Goal: Task Accomplishment & Management: Complete application form

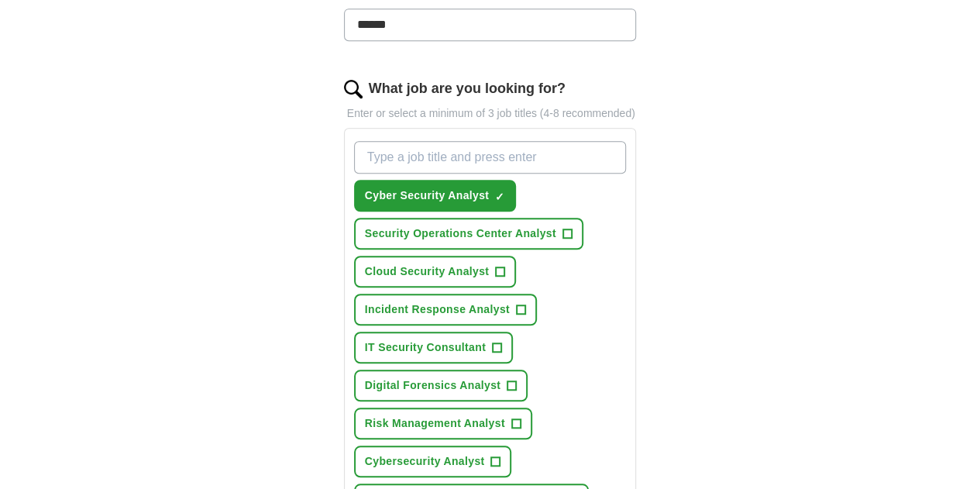
scroll to position [459, 0]
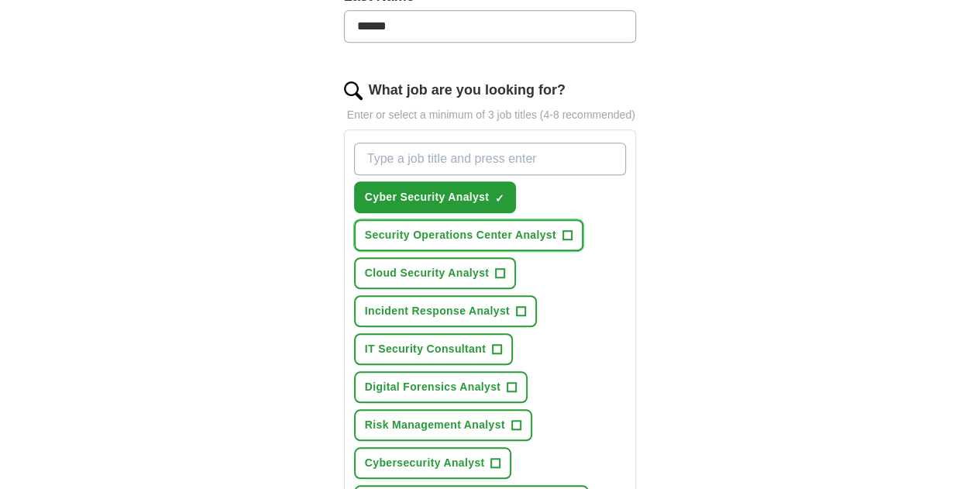
click at [536, 219] on button "Security Operations Center Analyst +" at bounding box center [468, 235] width 229 height 32
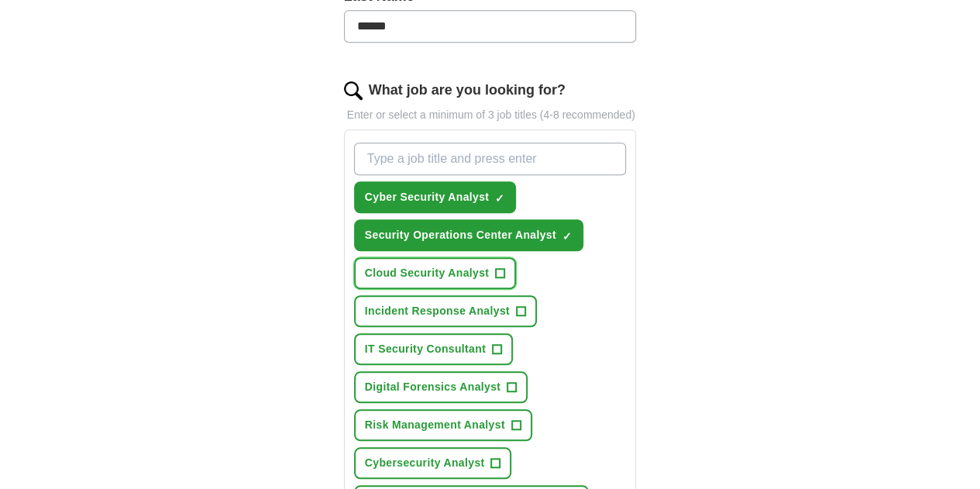
click at [496, 267] on span "+" at bounding box center [500, 273] width 9 height 12
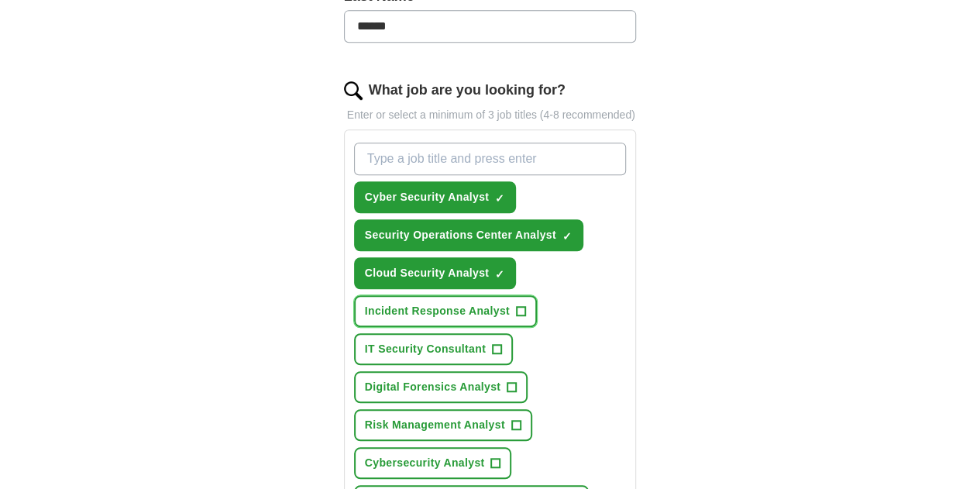
click at [489, 295] on button "Incident Response Analyst +" at bounding box center [445, 311] width 183 height 32
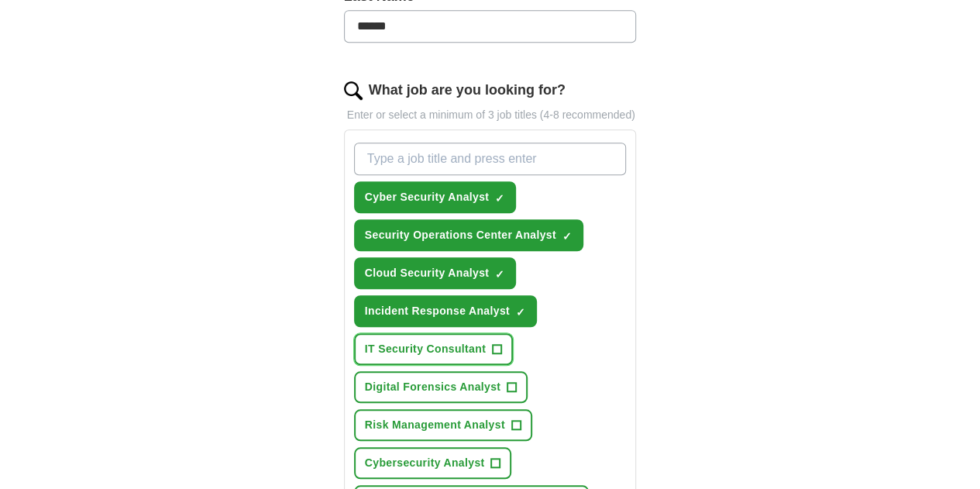
click at [492, 343] on span "+" at bounding box center [496, 349] width 9 height 12
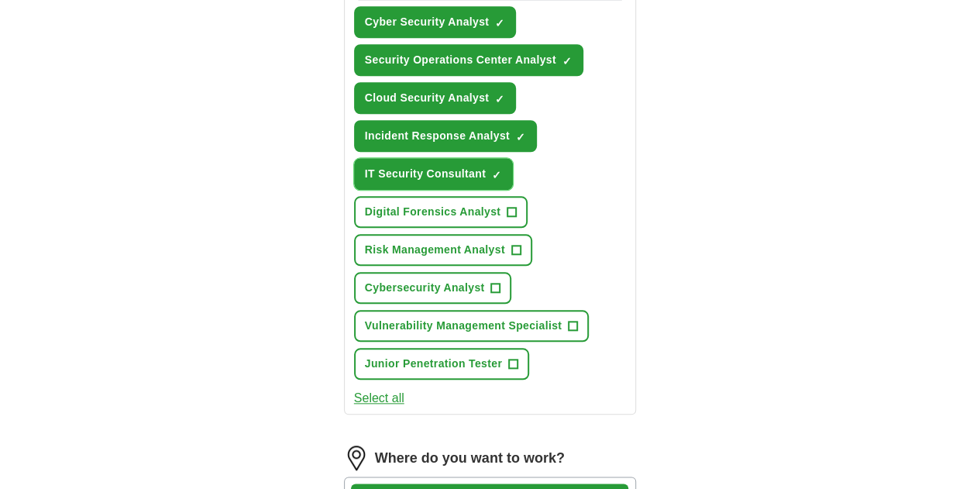
scroll to position [635, 0]
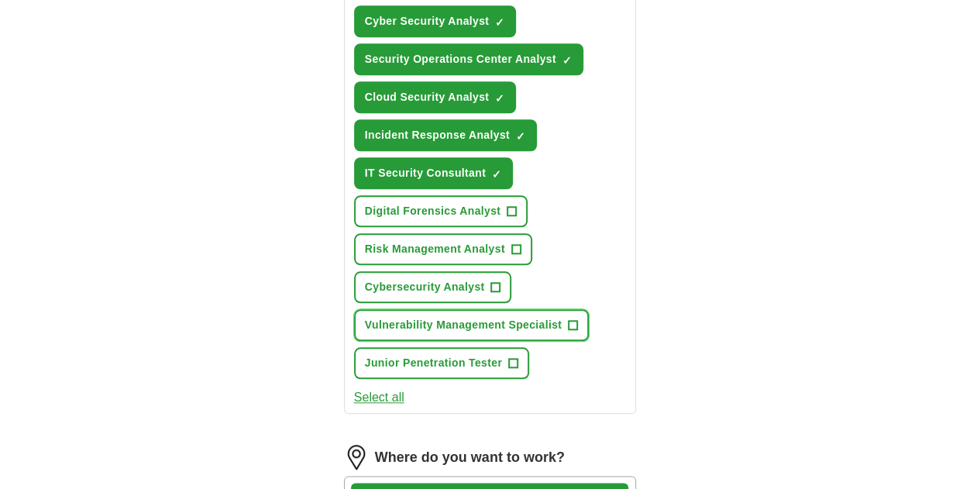
click at [568, 319] on span "+" at bounding box center [572, 325] width 9 height 12
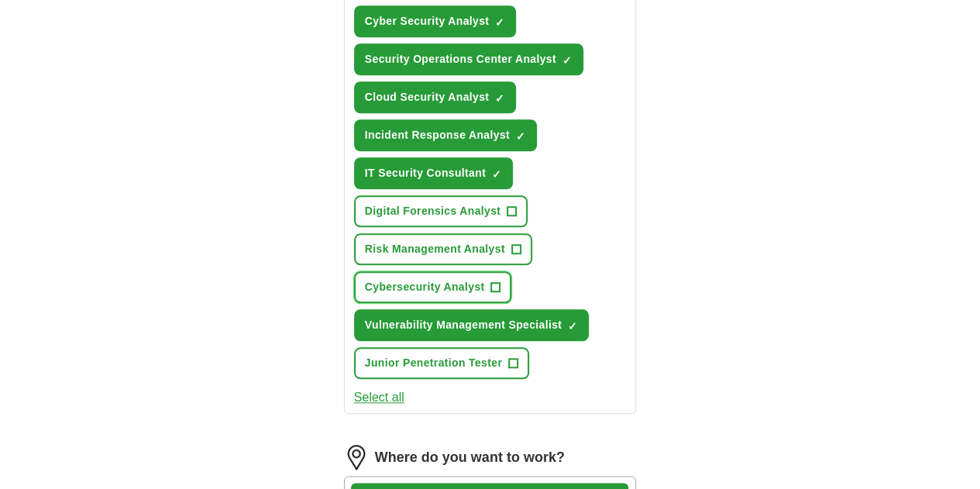
click at [500, 281] on span "+" at bounding box center [495, 287] width 9 height 12
click at [509, 357] on span "+" at bounding box center [513, 363] width 9 height 12
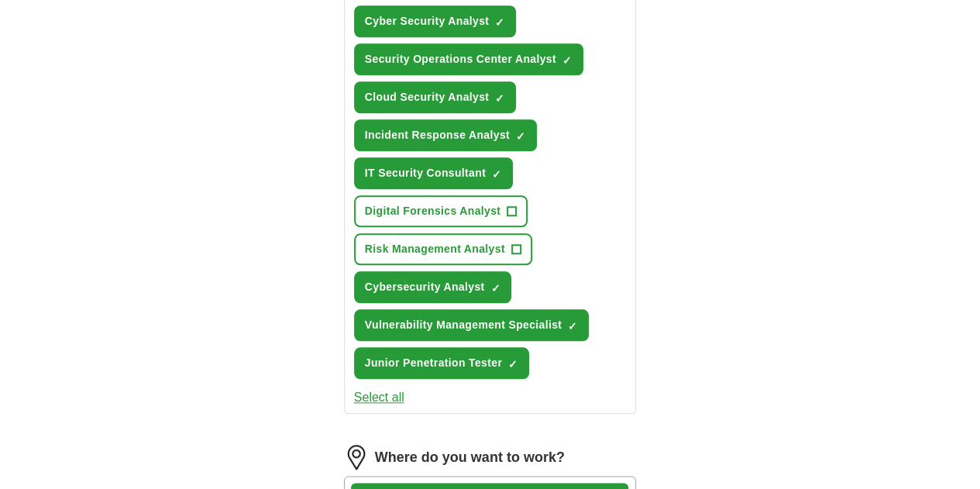
click at [354, 388] on button "Select all" at bounding box center [379, 397] width 50 height 19
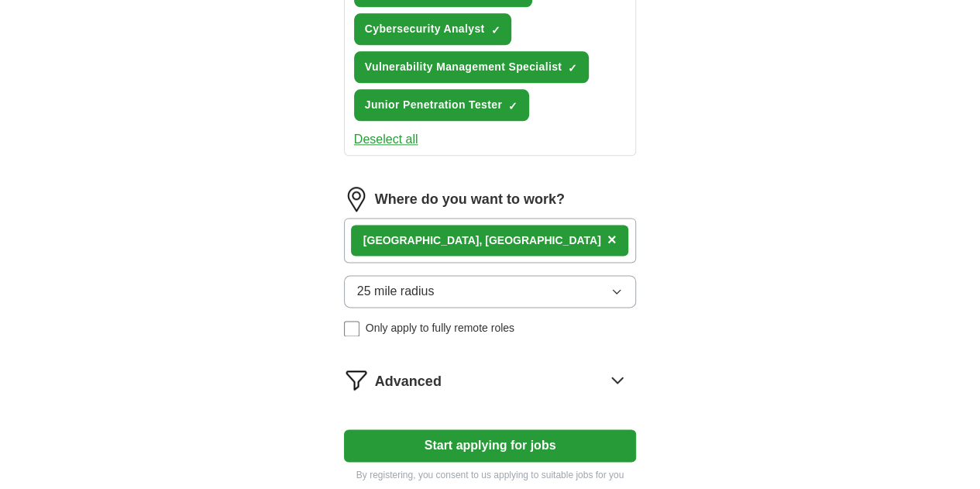
scroll to position [919, 0]
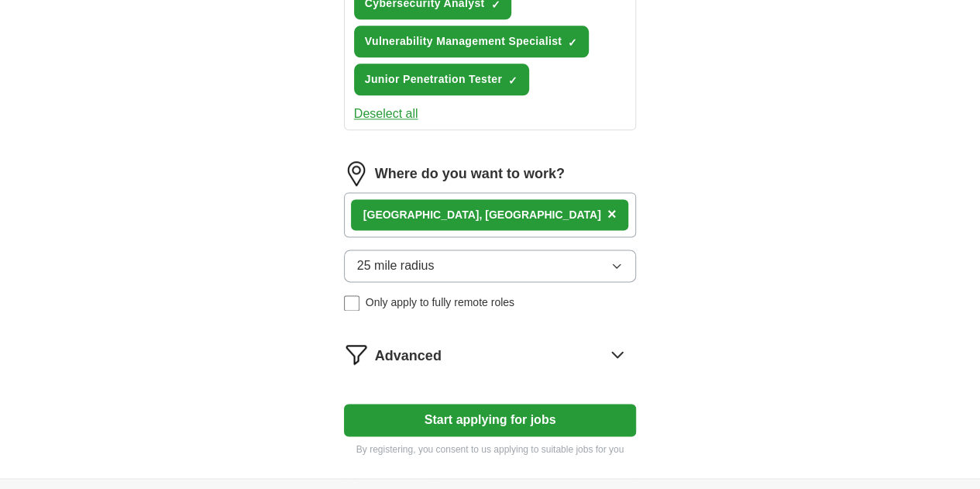
click at [607, 205] on span "×" at bounding box center [611, 213] width 9 height 17
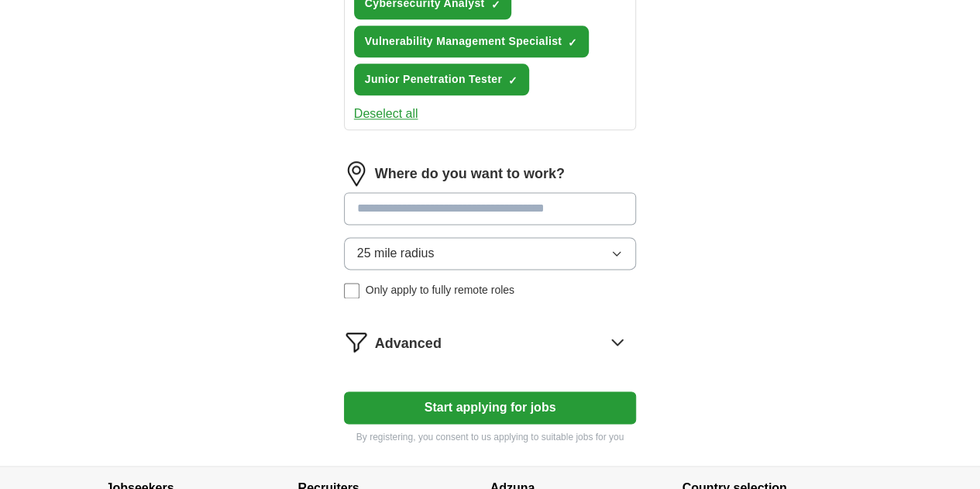
click at [406, 192] on input at bounding box center [490, 208] width 293 height 33
type input "***"
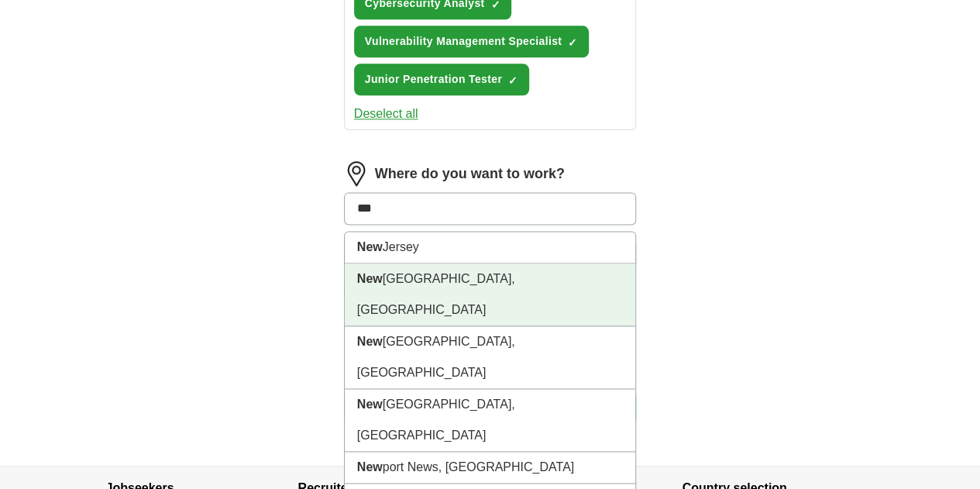
click at [413, 263] on li "[GEOGRAPHIC_DATA], [GEOGRAPHIC_DATA]" at bounding box center [490, 294] width 291 height 63
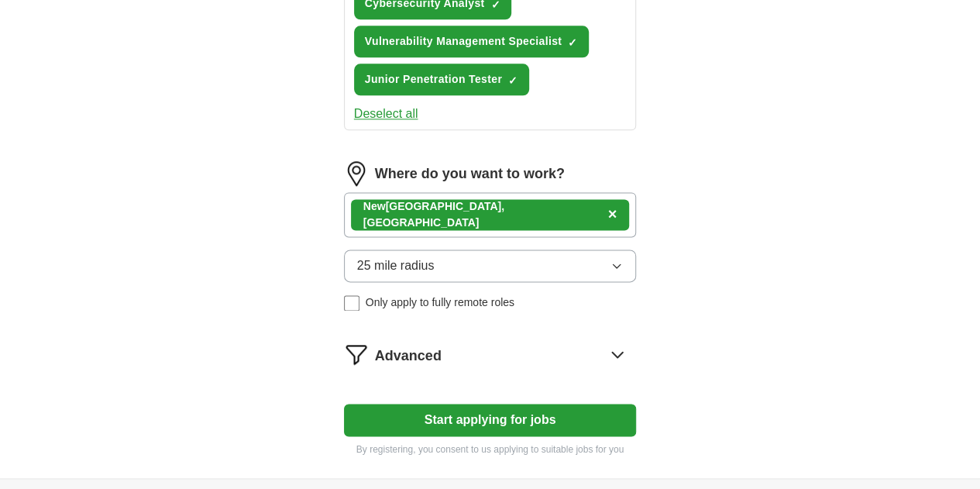
click at [421, 249] on button "25 mile radius" at bounding box center [490, 265] width 293 height 33
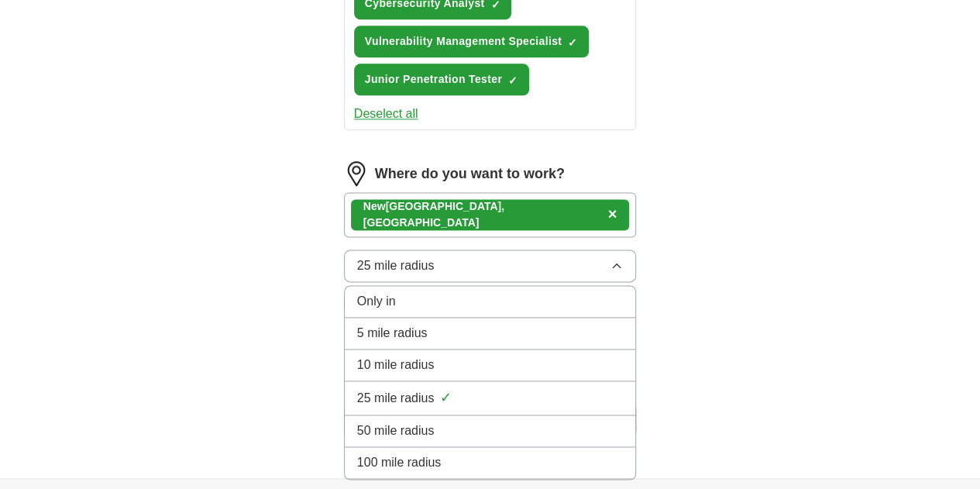
click at [429, 453] on div "100 mile radius" at bounding box center [490, 462] width 266 height 19
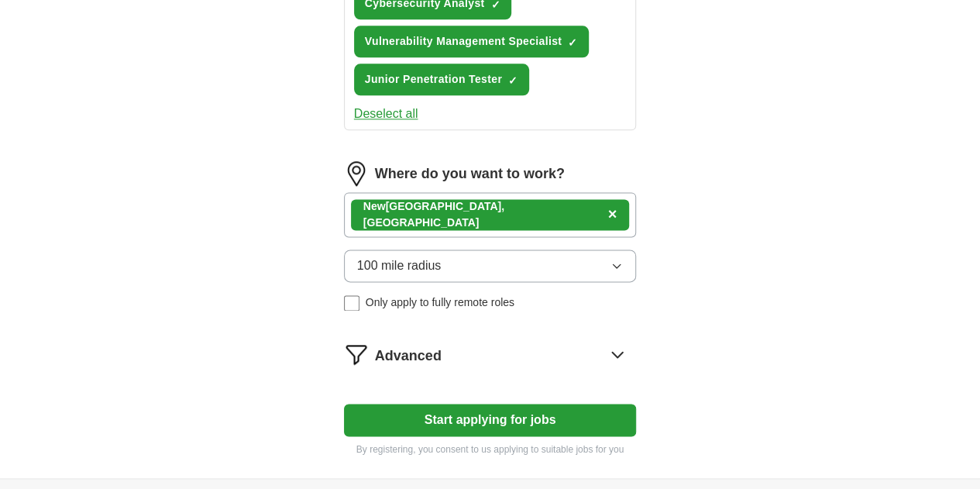
click at [486, 404] on button "Start applying for jobs" at bounding box center [490, 420] width 293 height 33
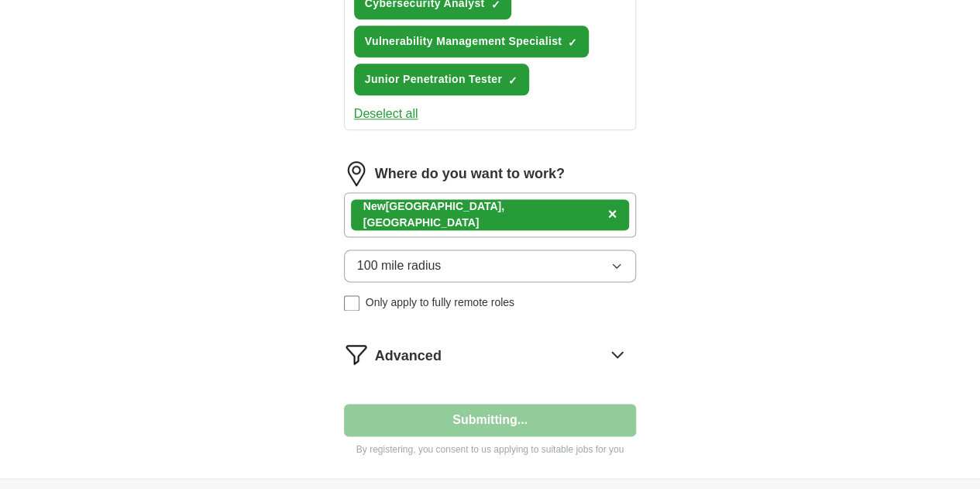
select select "**"
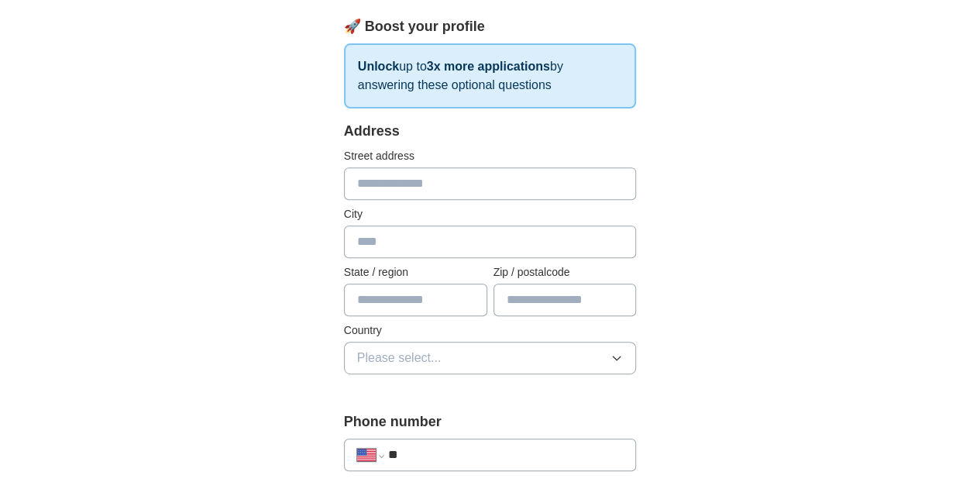
scroll to position [235, 0]
click at [420, 181] on input "text" at bounding box center [490, 183] width 293 height 33
type input "**********"
type input "********"
type input "**"
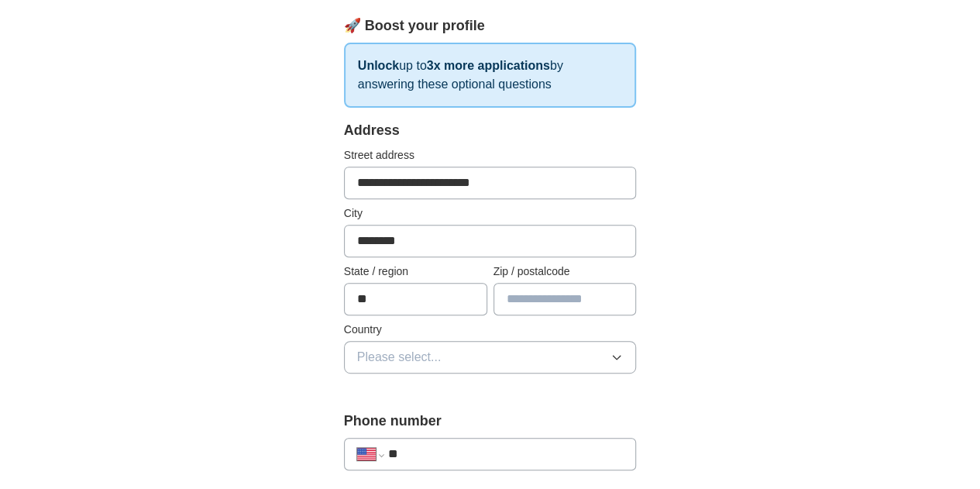
type input "*****"
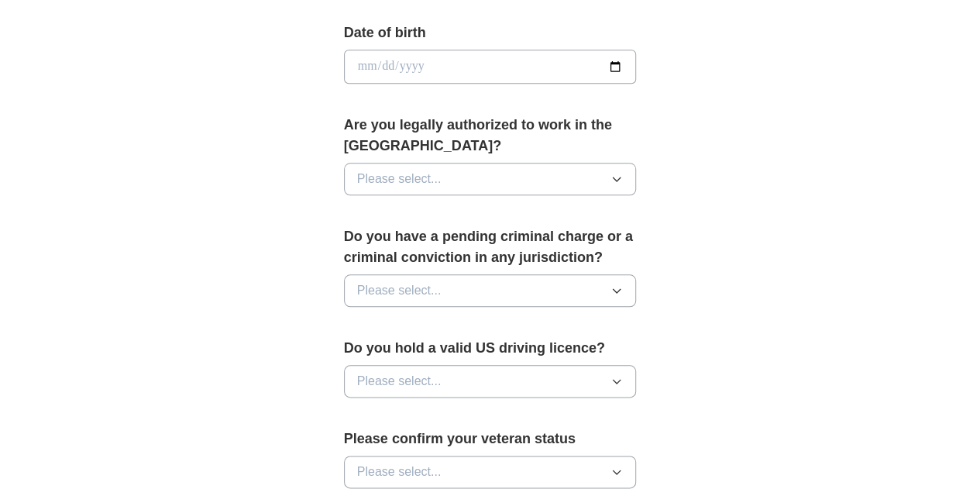
scroll to position [728, 0]
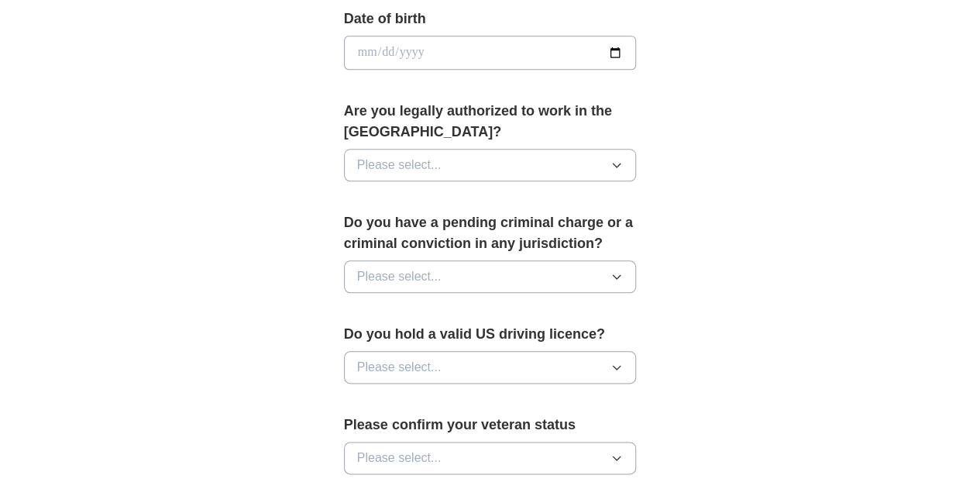
click at [508, 151] on button "Please select..." at bounding box center [490, 165] width 293 height 33
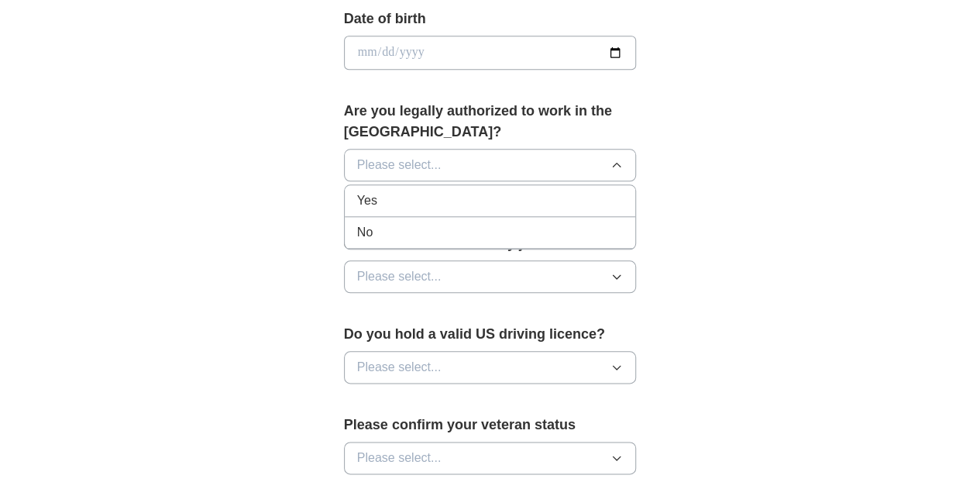
click at [503, 191] on div "Yes" at bounding box center [490, 200] width 266 height 19
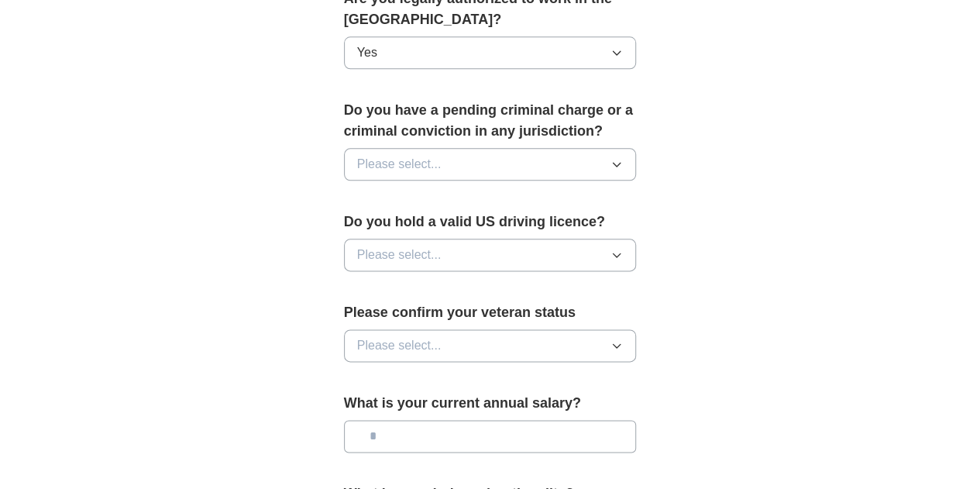
scroll to position [891, 0]
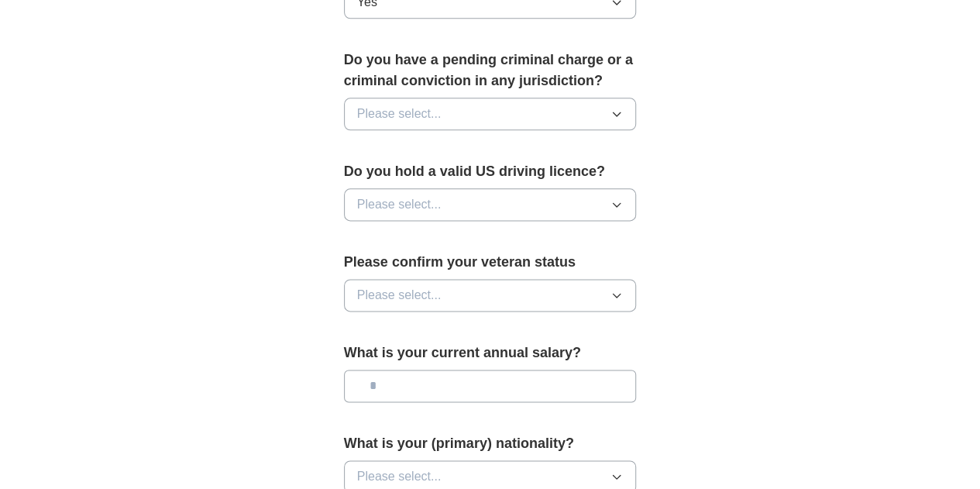
click at [510, 98] on button "Please select..." at bounding box center [490, 114] width 293 height 33
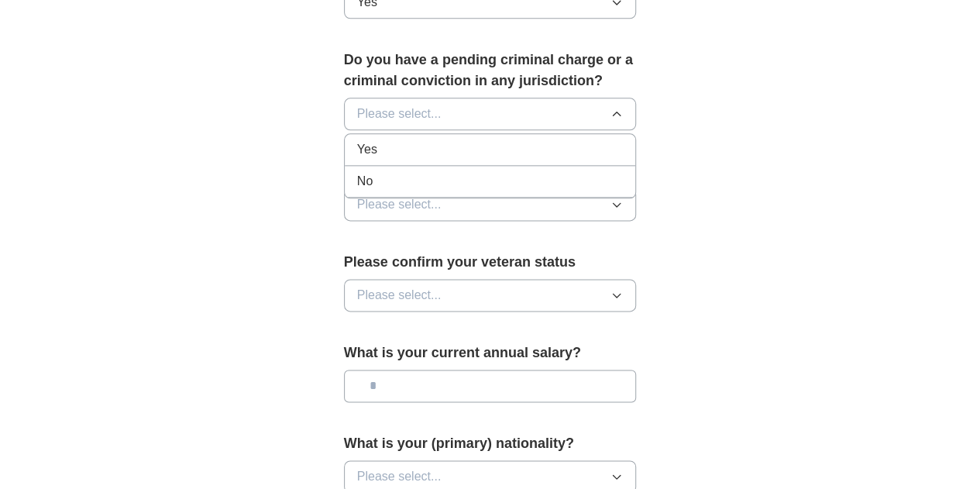
click at [500, 166] on li "No" at bounding box center [490, 182] width 291 height 32
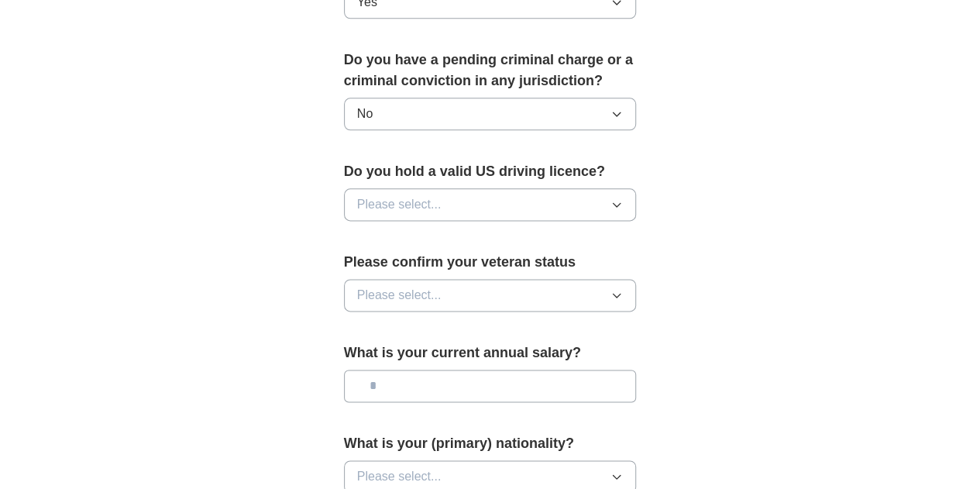
click at [485, 188] on button "Please select..." at bounding box center [490, 204] width 293 height 33
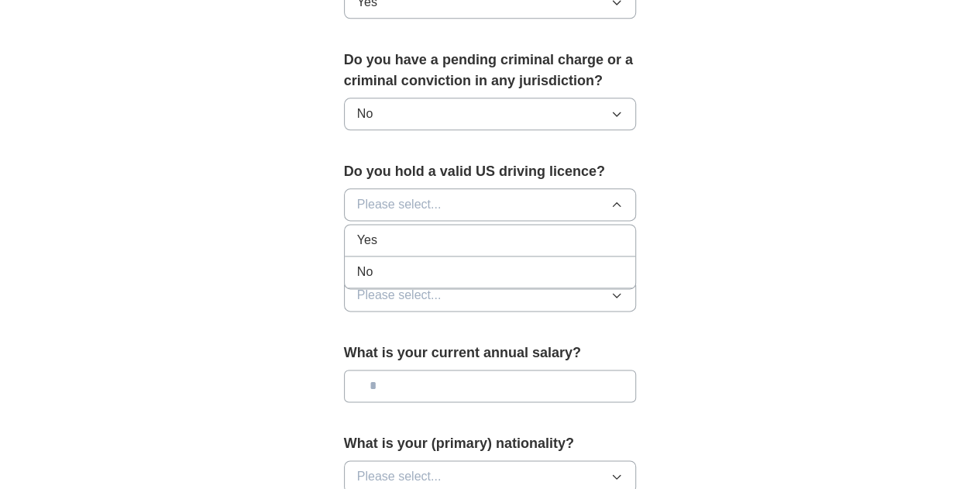
click at [466, 231] on div "Yes" at bounding box center [490, 240] width 266 height 19
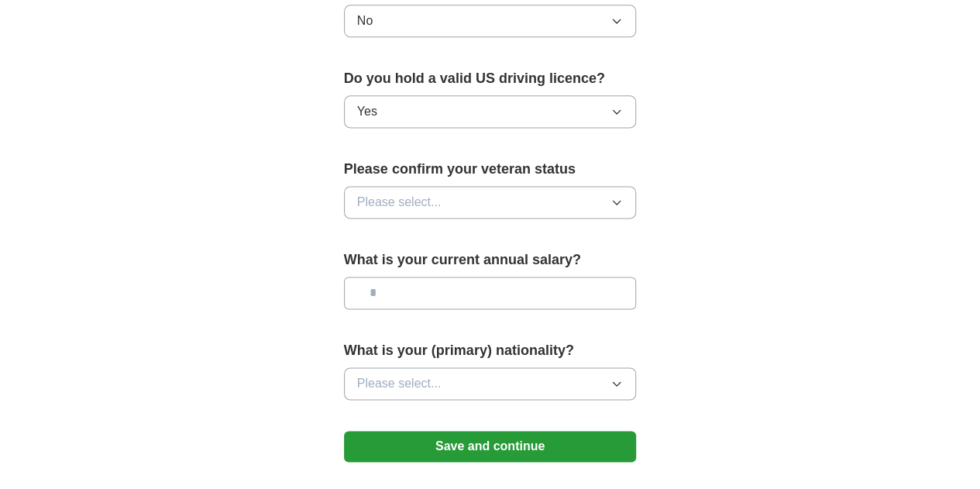
scroll to position [1022, 0]
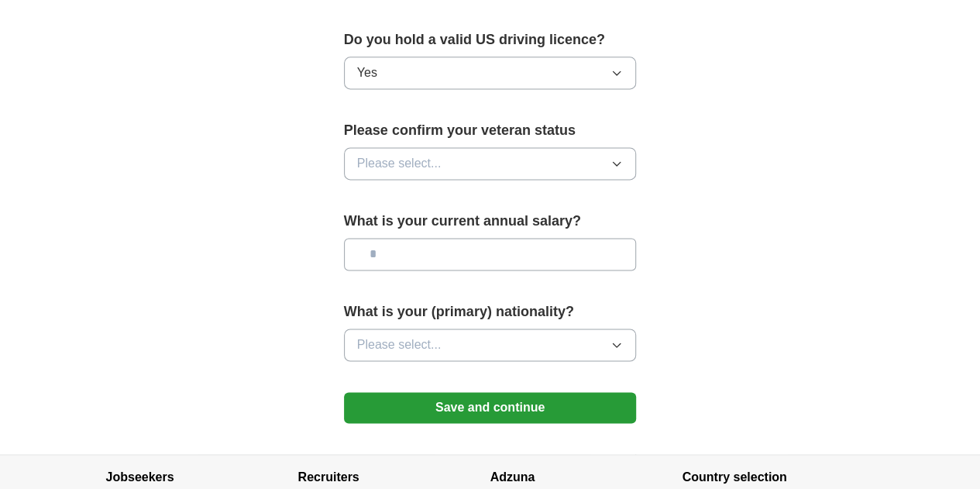
click at [486, 147] on button "Please select..." at bounding box center [490, 163] width 293 height 33
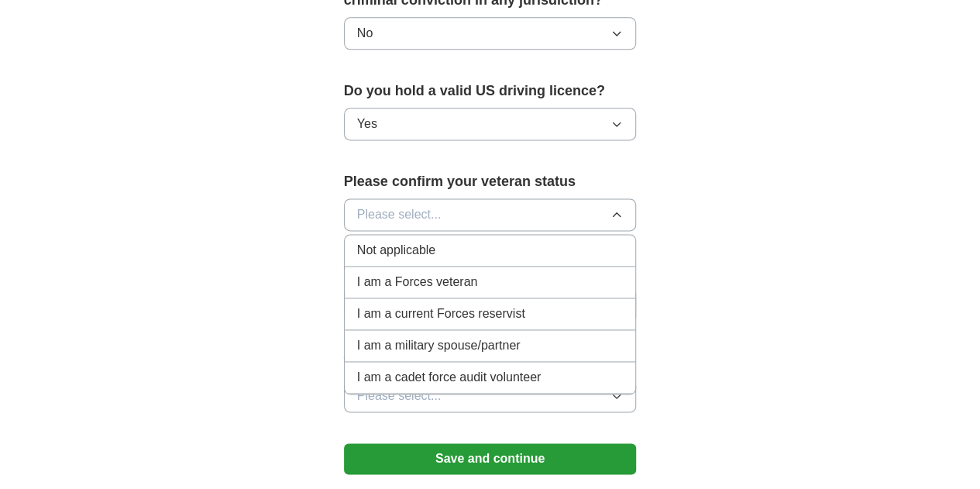
scroll to position [965, 0]
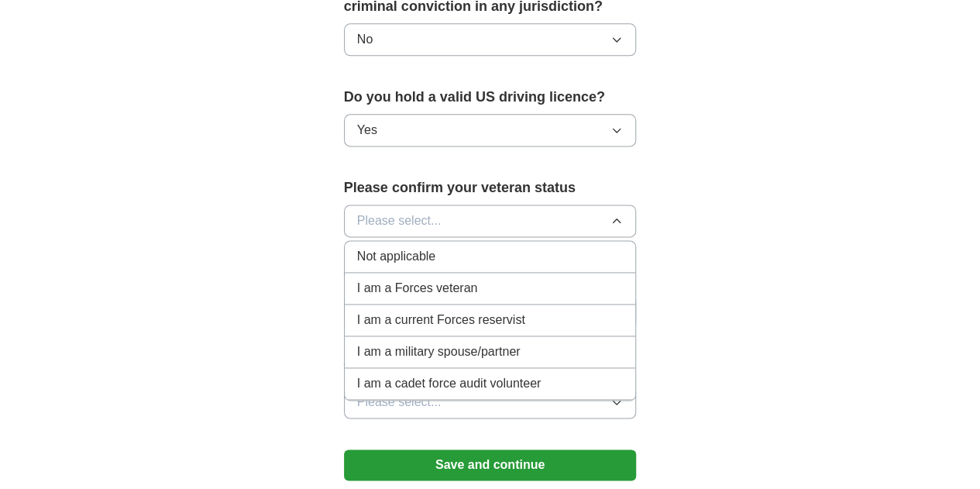
click at [465, 247] on div "Not applicable" at bounding box center [490, 256] width 266 height 19
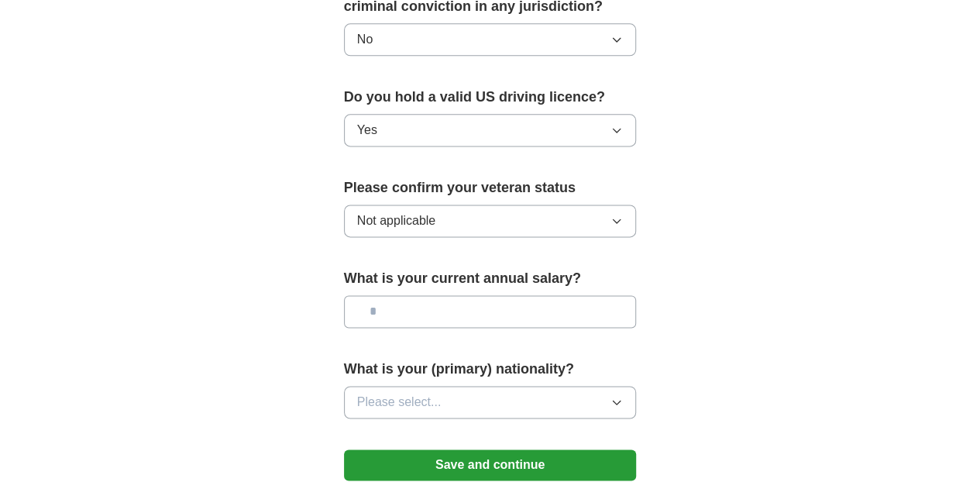
click at [446, 295] on input "text" at bounding box center [490, 311] width 293 height 33
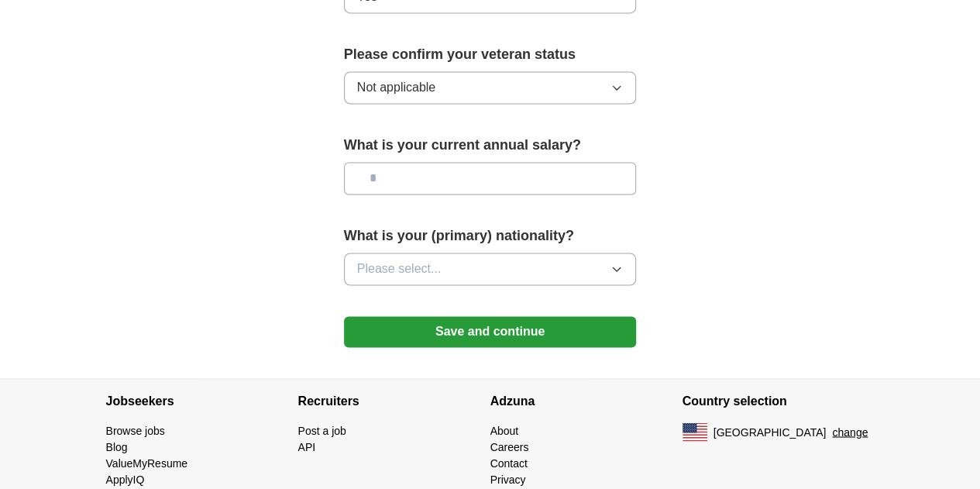
scroll to position [1110, 0]
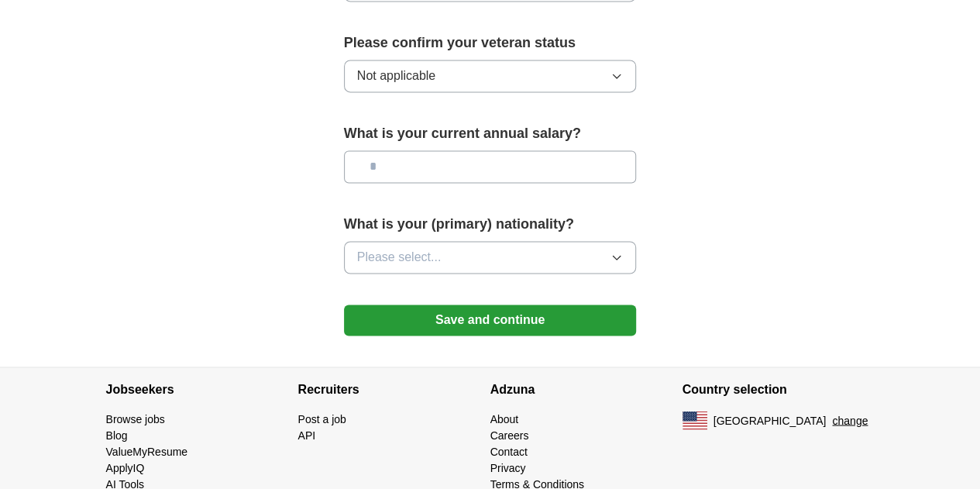
click at [477, 304] on button "Save and continue" at bounding box center [490, 319] width 293 height 31
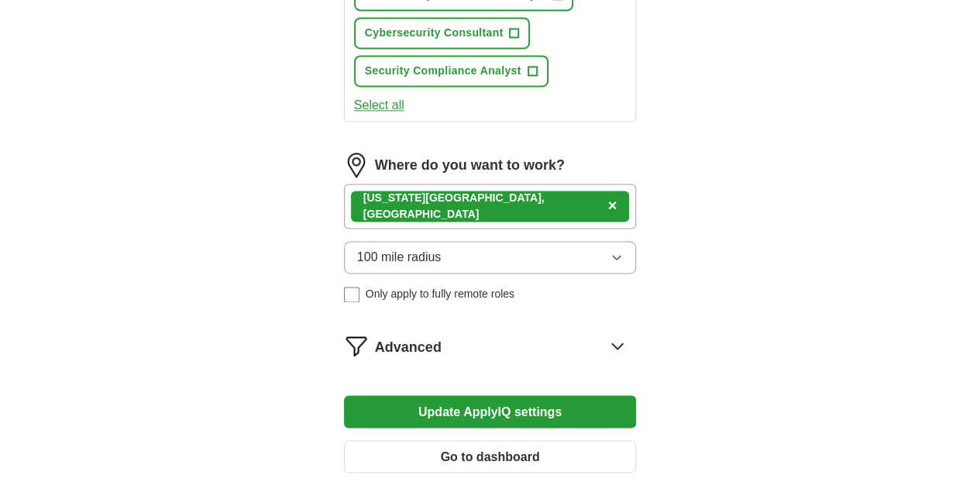
scroll to position [1109, 0]
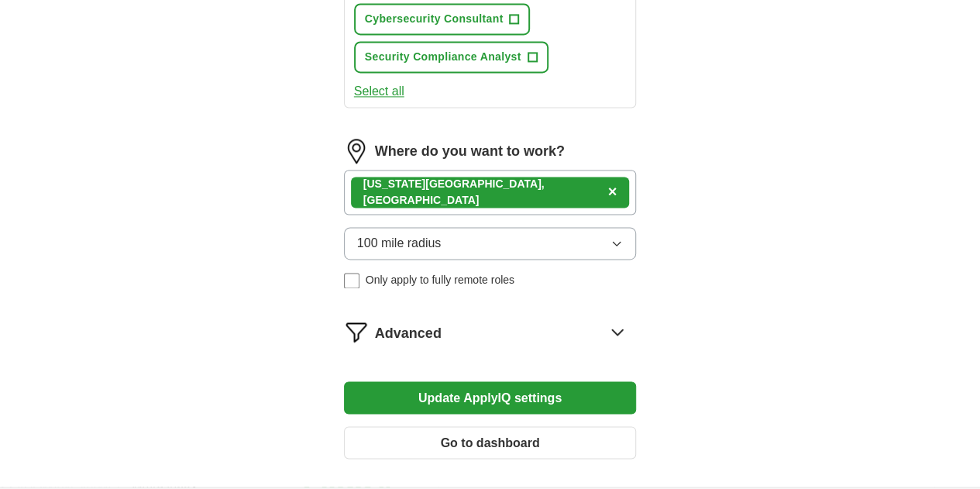
click at [570, 381] on button "Update ApplyIQ settings" at bounding box center [490, 397] width 293 height 33
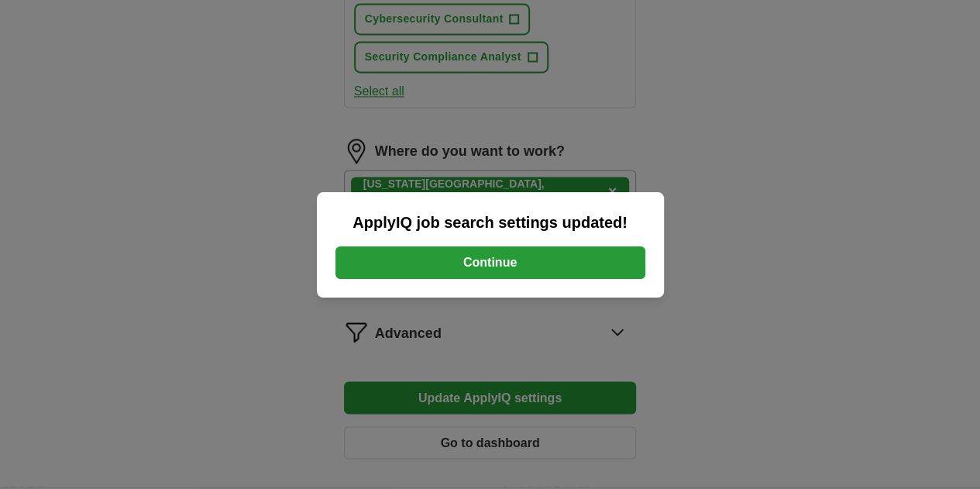
click at [536, 254] on button "Continue" at bounding box center [490, 262] width 310 height 33
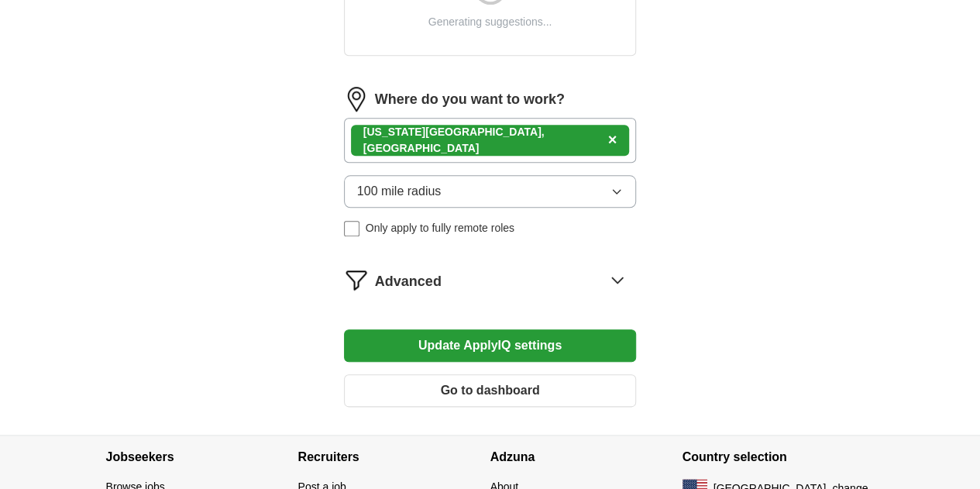
scroll to position [757, 0]
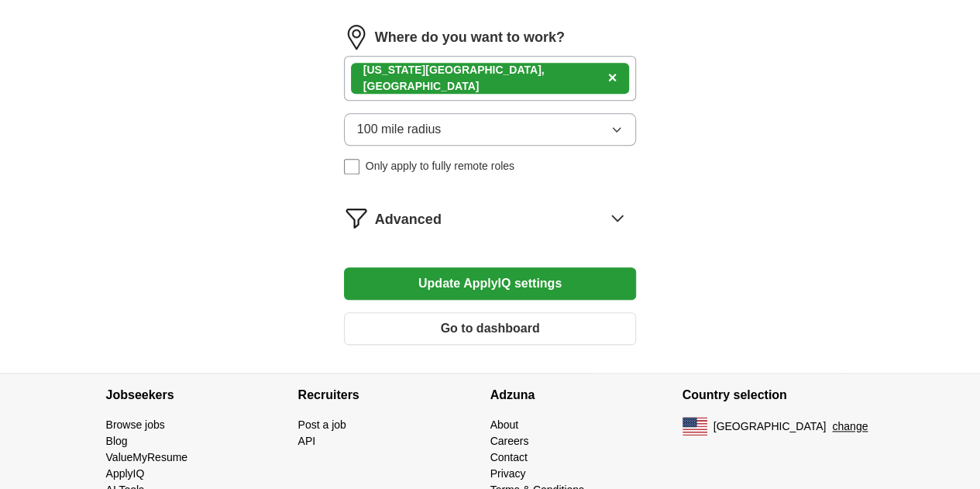
click at [384, 209] on span "Advanced" at bounding box center [408, 219] width 67 height 21
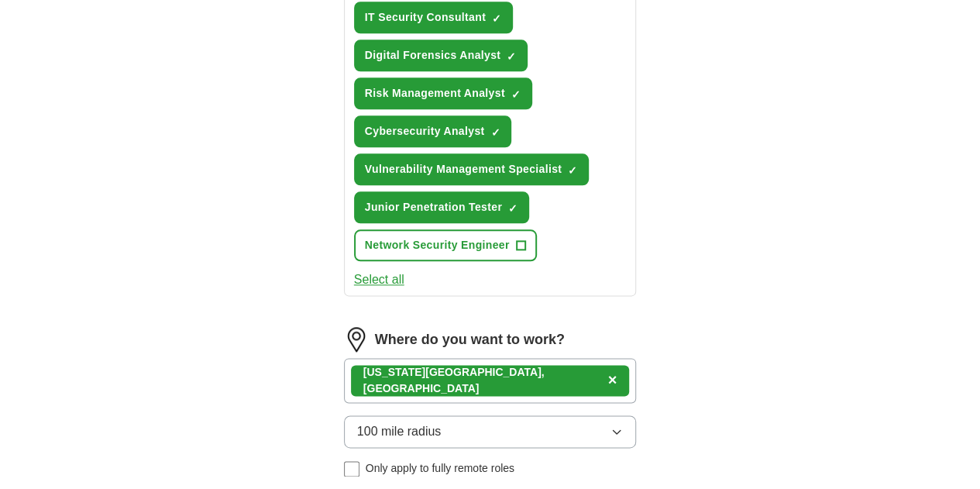
scroll to position [1083, 0]
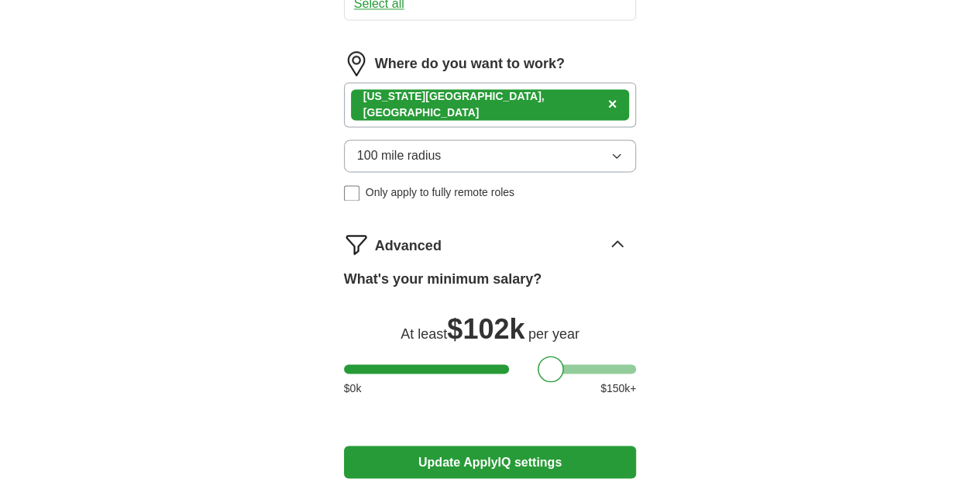
click at [473, 364] on div at bounding box center [490, 368] width 293 height 9
drag, startPoint x: 480, startPoint y: 251, endPoint x: 445, endPoint y: 256, distance: 35.9
click at [452, 356] on div at bounding box center [465, 369] width 26 height 26
click at [492, 445] on button "Update ApplyIQ settings" at bounding box center [490, 461] width 293 height 33
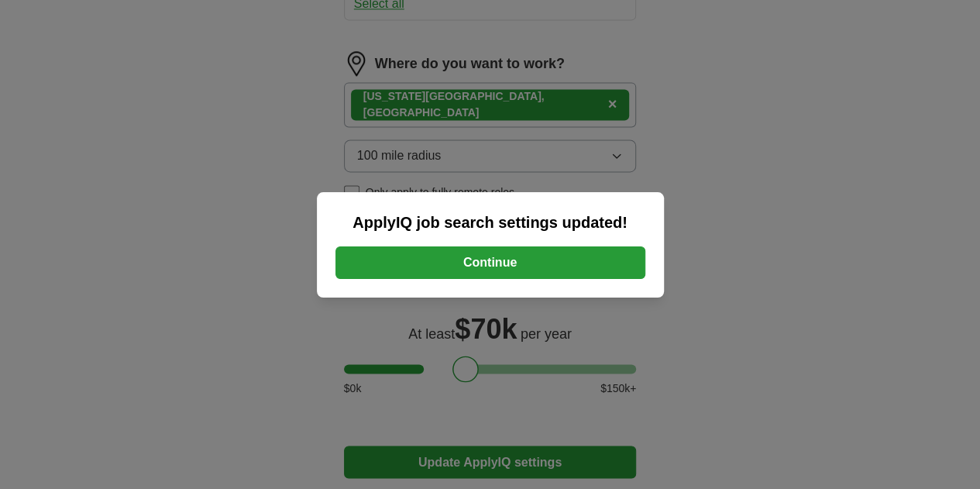
click at [520, 260] on button "Continue" at bounding box center [490, 262] width 310 height 33
